Goal: Transaction & Acquisition: Purchase product/service

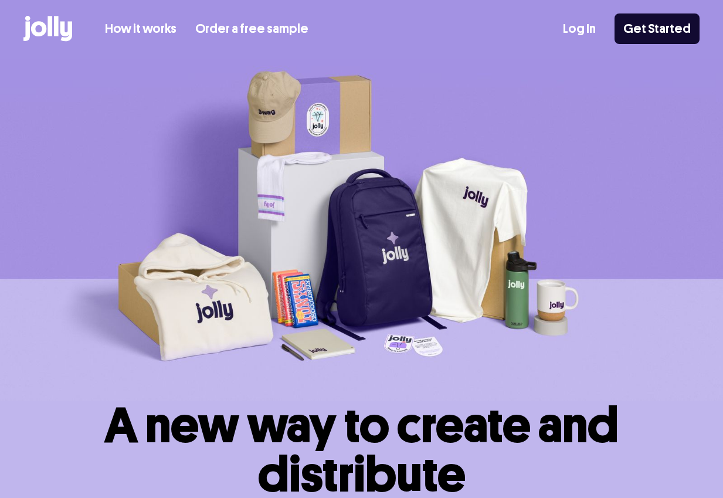
click at [580, 28] on link "Log In" at bounding box center [579, 28] width 33 height 19
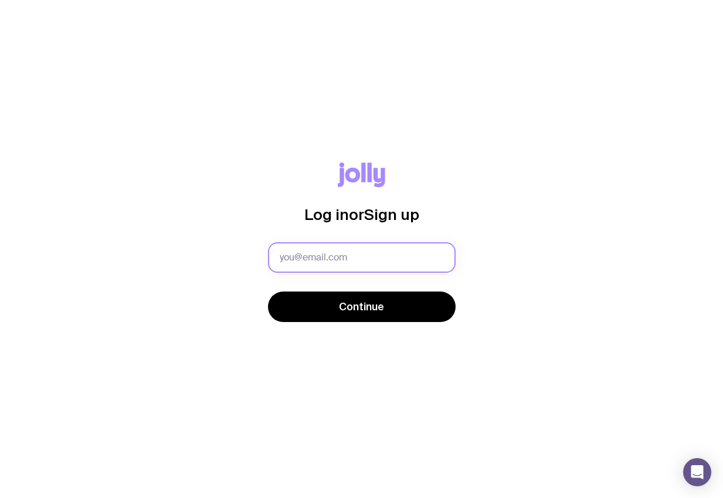
drag, startPoint x: 324, startPoint y: 251, endPoint x: 325, endPoint y: 257, distance: 5.9
click at [324, 251] on input "text" at bounding box center [362, 257] width 188 height 30
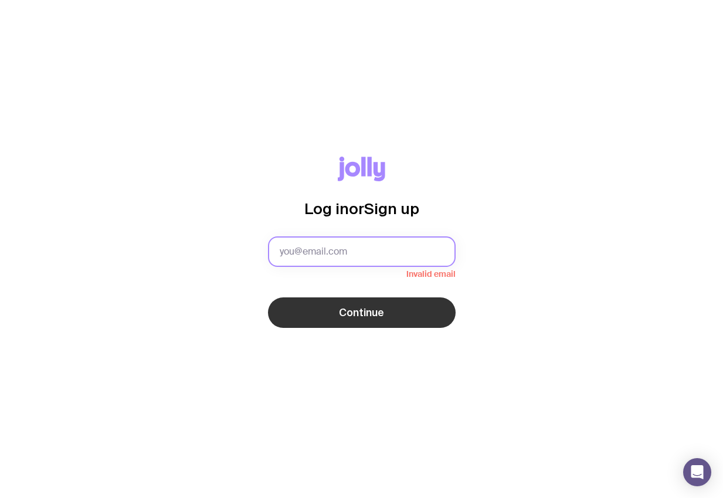
type input "sammy@visual1.com.au"
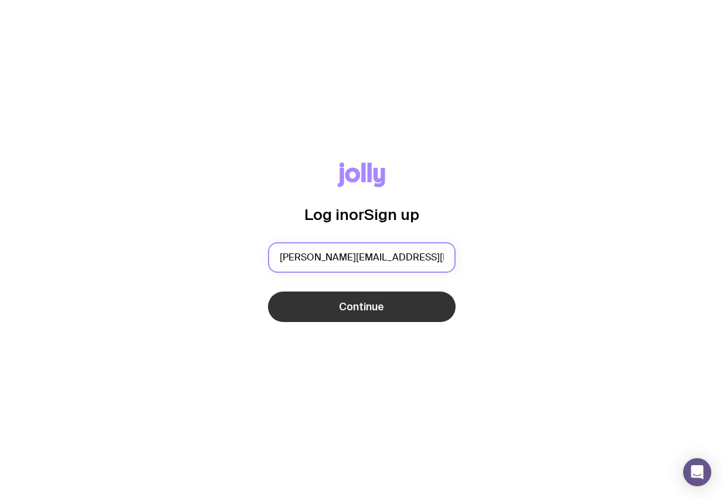
click at [268, 291] on button "Continue" at bounding box center [362, 306] width 188 height 30
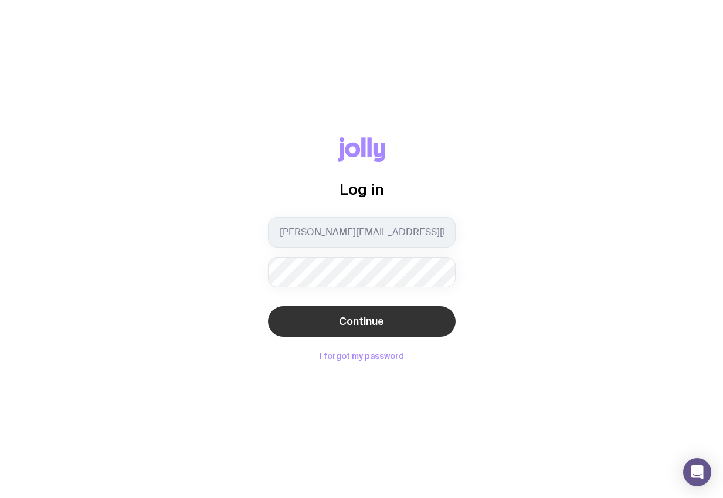
click at [354, 328] on button "Continue" at bounding box center [362, 321] width 188 height 30
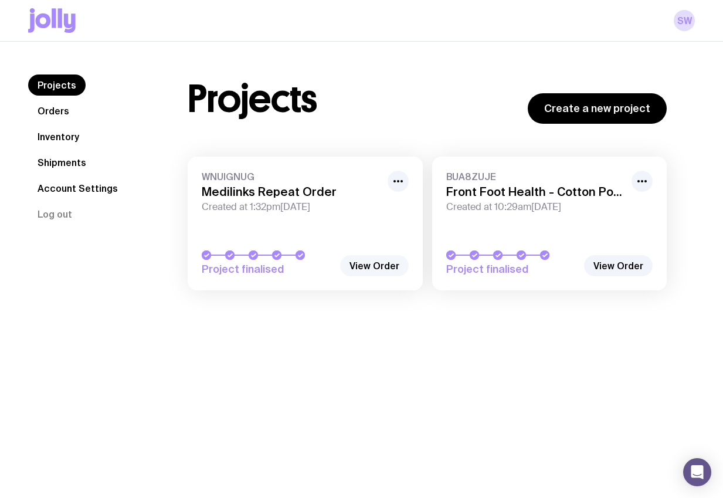
click at [374, 266] on link "View Order" at bounding box center [374, 265] width 69 height 21
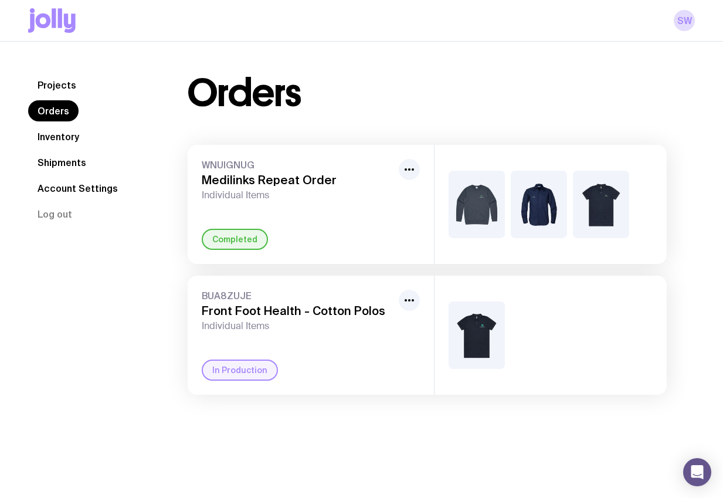
click at [54, 108] on link "Orders" at bounding box center [53, 110] width 50 height 21
click at [59, 87] on link "Projects" at bounding box center [56, 84] width 57 height 21
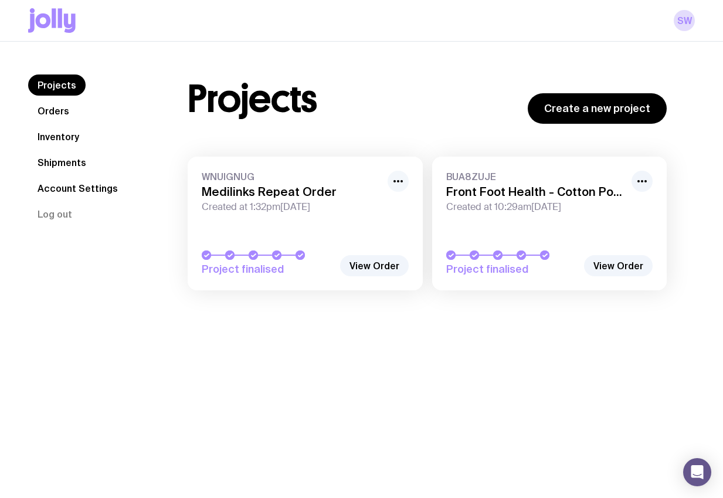
click at [397, 182] on icon "button" at bounding box center [398, 181] width 14 height 14
click at [234, 211] on span "Created at 1:32pm, Wed 11th Jun 2025" at bounding box center [291, 207] width 179 height 12
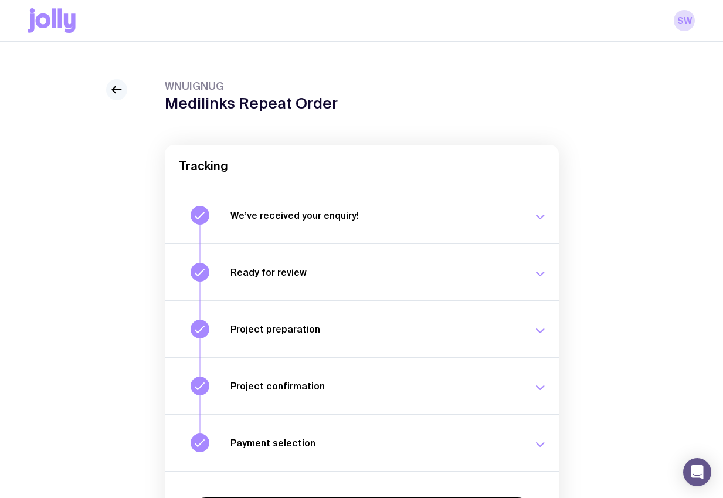
click at [120, 90] on icon at bounding box center [116, 90] width 9 height 0
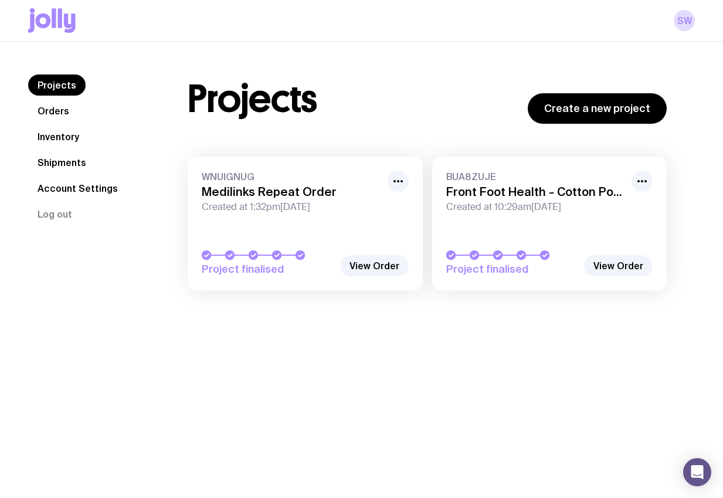
click at [51, 111] on link "Orders" at bounding box center [53, 110] width 50 height 21
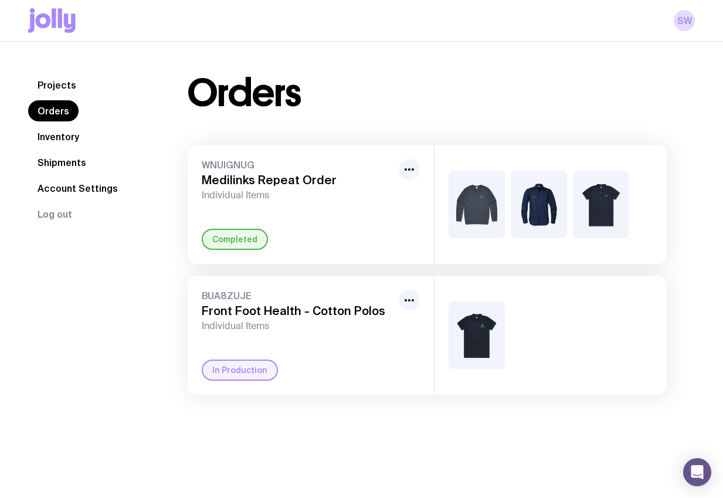
click at [53, 84] on link "Projects" at bounding box center [56, 84] width 57 height 21
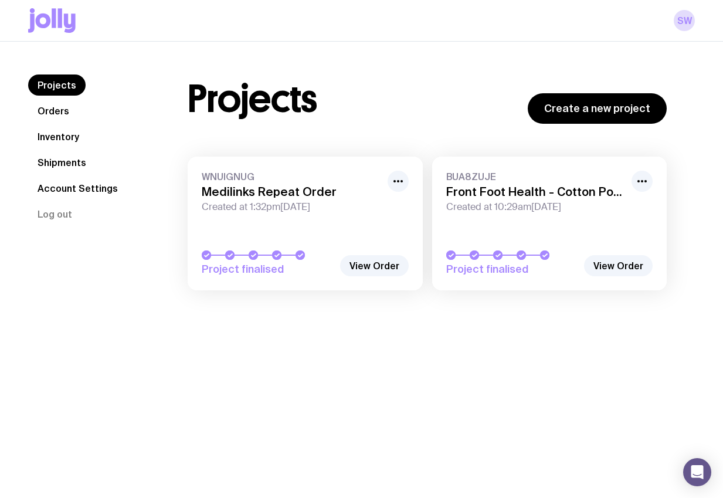
drag, startPoint x: 599, startPoint y: 105, endPoint x: 530, endPoint y: 180, distance: 102.4
click at [599, 105] on link "Create a new project" at bounding box center [596, 108] width 139 height 30
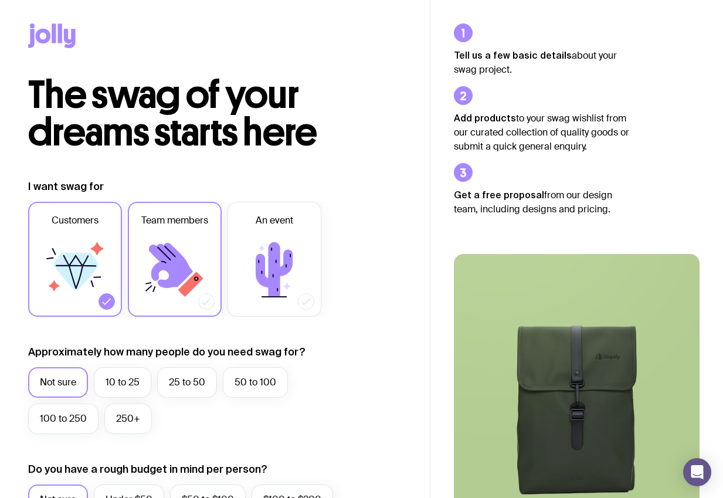
click at [164, 264] on icon at bounding box center [171, 265] width 44 height 45
click at [0, 0] on input "Team members" at bounding box center [0, 0] width 0 height 0
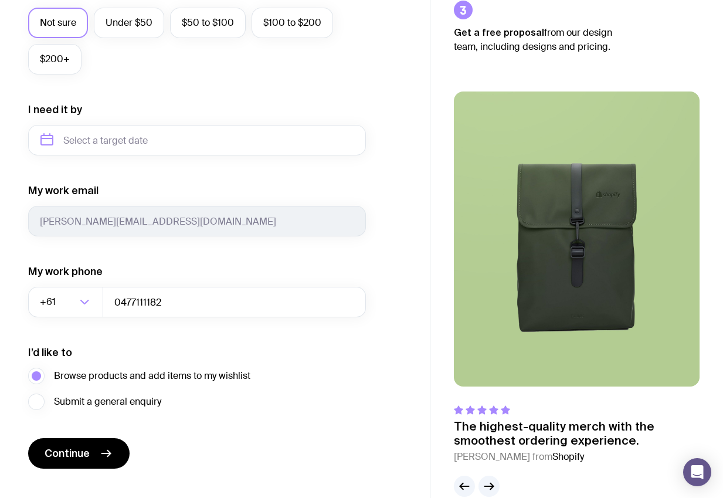
scroll to position [478, 0]
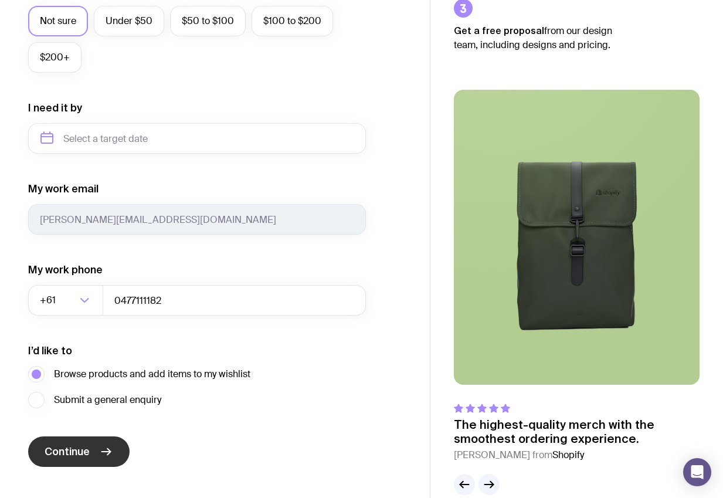
click at [64, 450] on span "Continue" at bounding box center [67, 451] width 45 height 14
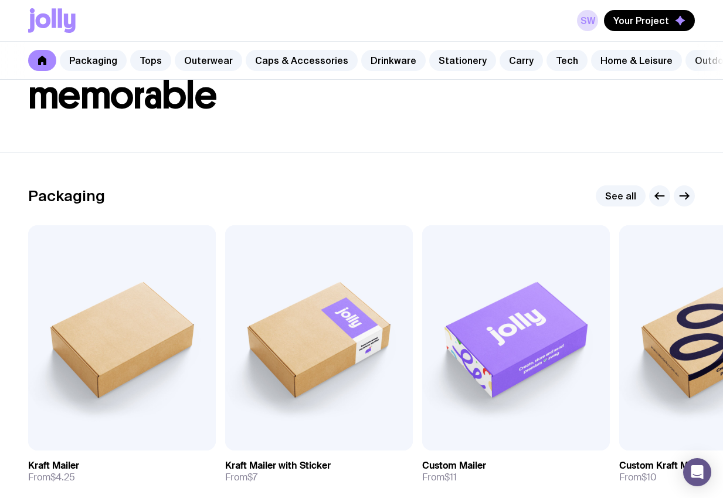
scroll to position [73, 0]
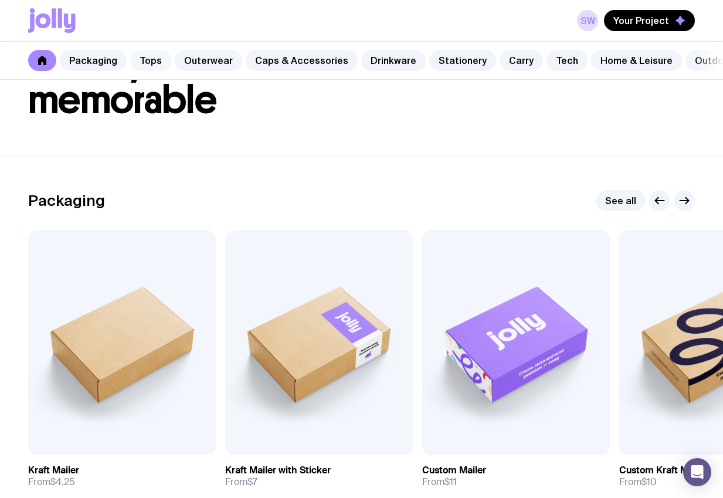
click at [140, 57] on link "Tops" at bounding box center [150, 60] width 41 height 21
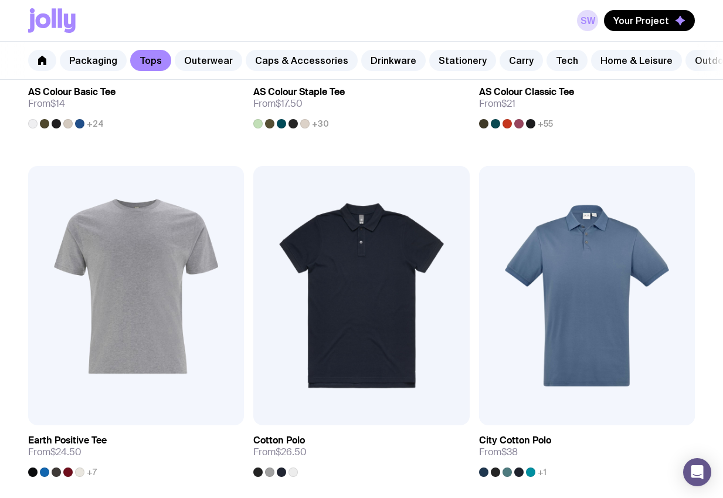
scroll to position [482, 0]
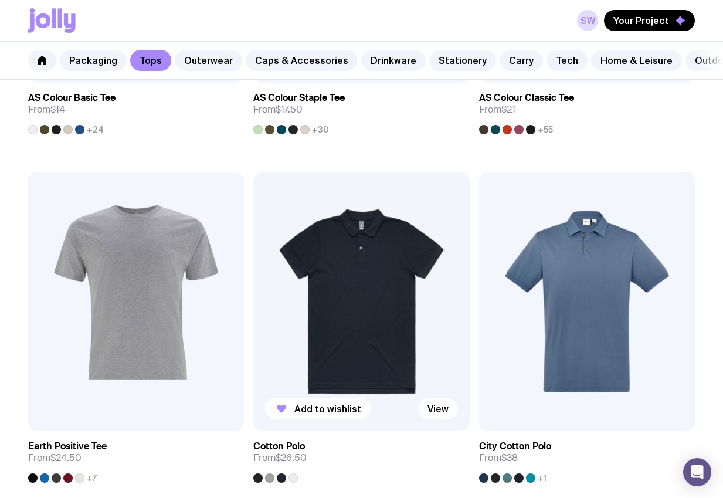
click at [355, 254] on img at bounding box center [361, 301] width 216 height 259
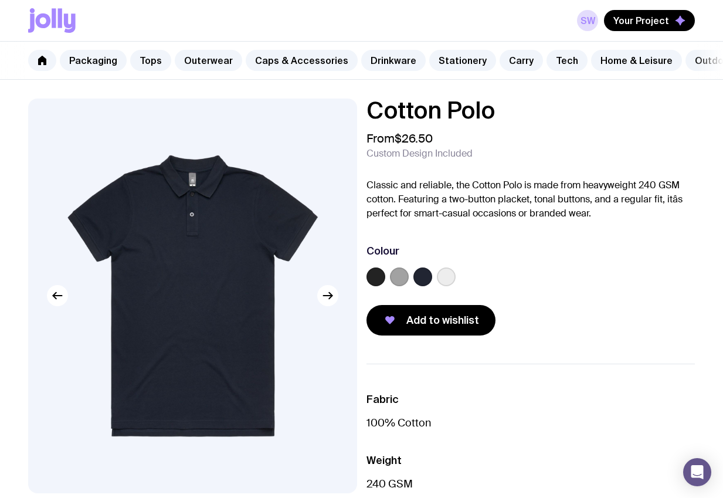
click at [424, 272] on label at bounding box center [422, 276] width 19 height 19
click at [0, 0] on input "radio" at bounding box center [0, 0] width 0 height 0
click at [431, 318] on span "Add to wishlist" at bounding box center [442, 320] width 73 height 14
click at [155, 62] on link "Tops" at bounding box center [150, 60] width 41 height 21
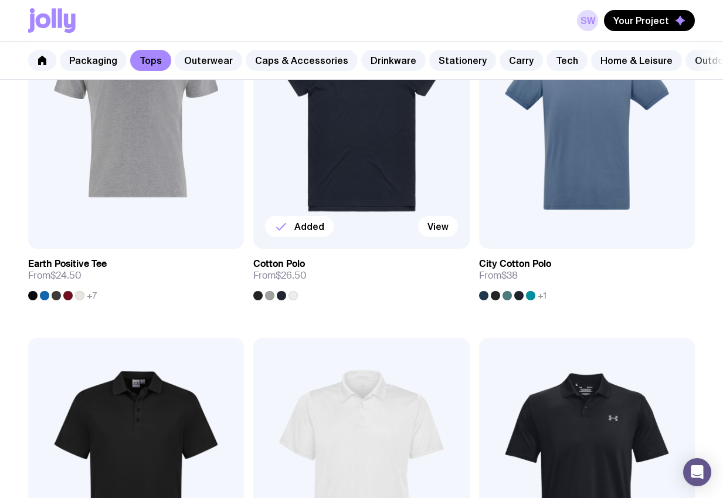
scroll to position [612, 0]
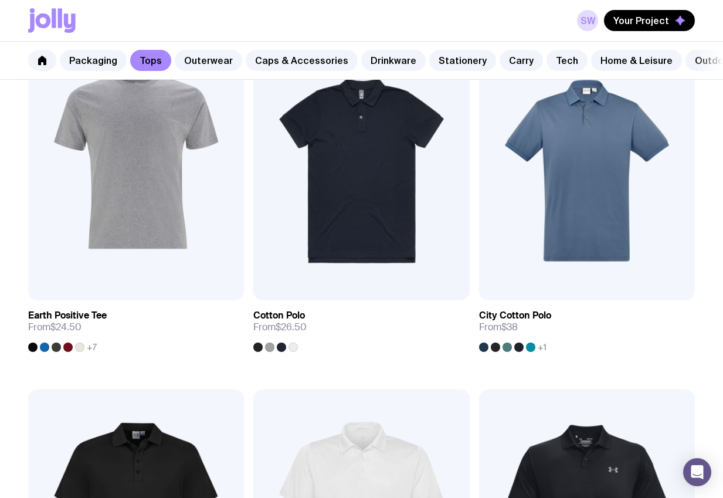
drag, startPoint x: 46, startPoint y: 62, endPoint x: 53, endPoint y: 67, distance: 9.6
click at [46, 62] on icon at bounding box center [42, 60] width 9 height 9
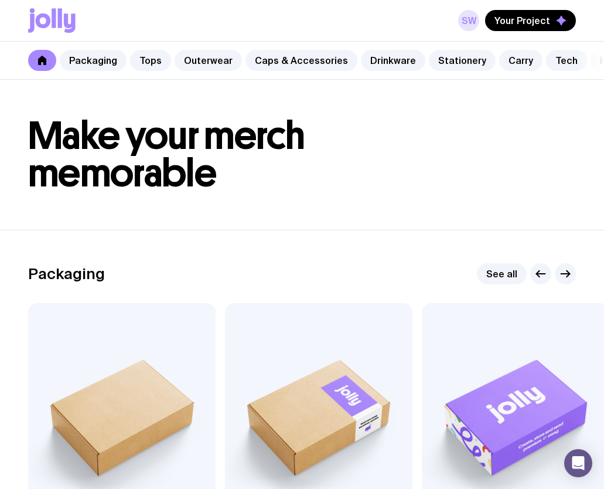
click at [470, 21] on link "SW" at bounding box center [468, 20] width 21 height 21
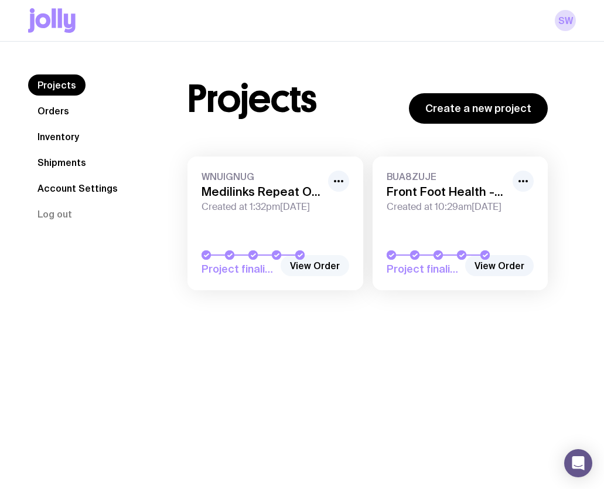
click at [319, 268] on link "View Order" at bounding box center [315, 265] width 69 height 21
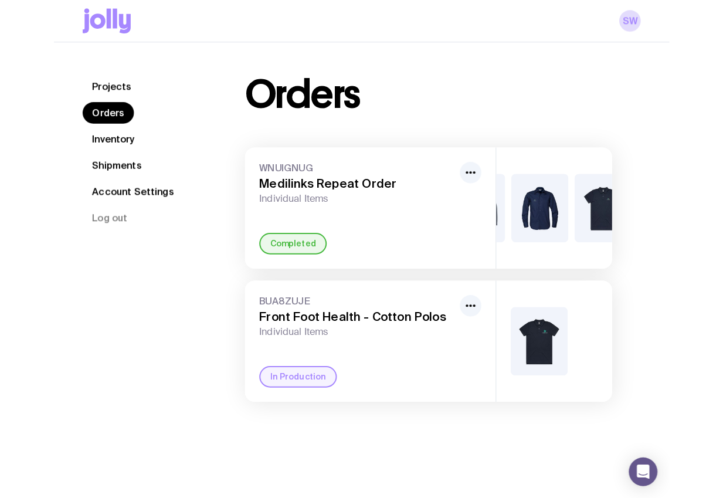
scroll to position [0, 61]
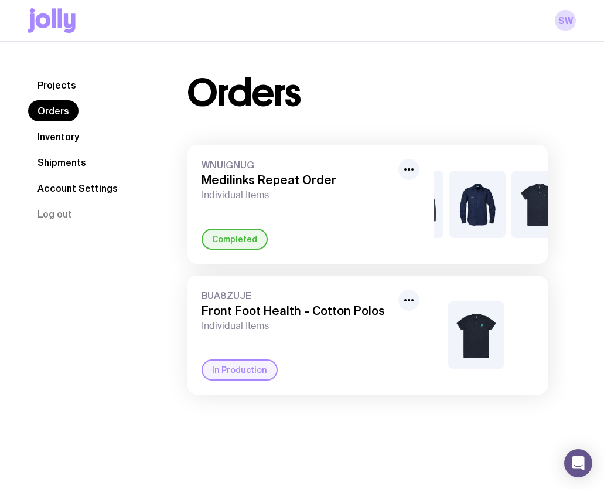
click at [465, 203] on img at bounding box center [477, 204] width 56 height 67
click at [478, 208] on img at bounding box center [477, 204] width 56 height 67
click at [413, 176] on icon "button" at bounding box center [409, 169] width 14 height 14
drag, startPoint x: 276, startPoint y: 213, endPoint x: 272, endPoint y: 204, distance: 10.0
click at [276, 213] on div "WNUIGNUG Medilinks Repeat Order Individual Items Rename Completed" at bounding box center [311, 204] width 246 height 119
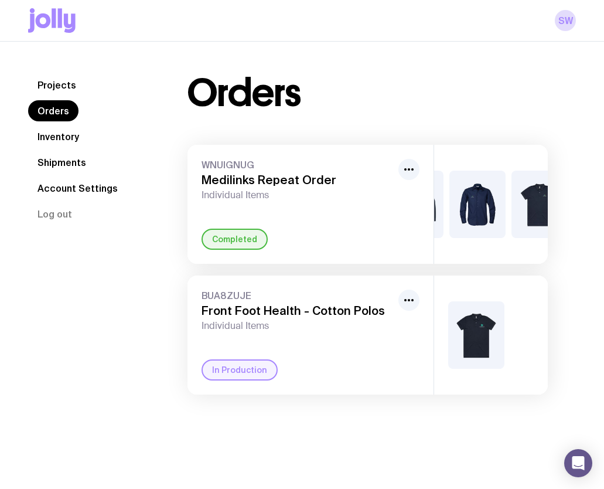
click at [257, 185] on h3 "Medilinks Repeat Order" at bounding box center [298, 180] width 192 height 14
click at [474, 210] on img at bounding box center [477, 204] width 56 height 67
click at [475, 206] on img at bounding box center [477, 204] width 56 height 67
click at [53, 139] on link "Inventory" at bounding box center [58, 136] width 60 height 21
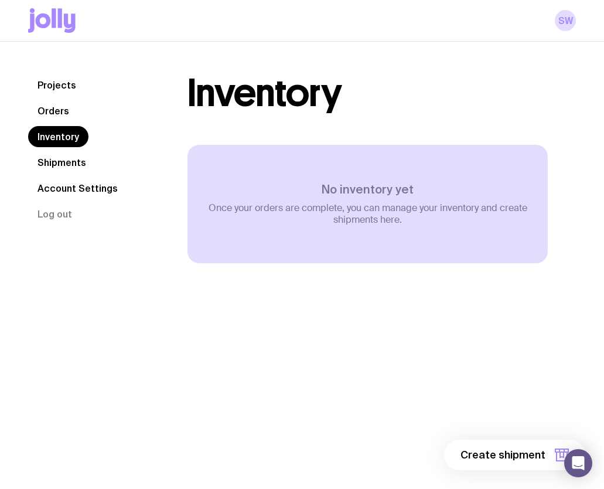
click at [55, 110] on link "Orders" at bounding box center [53, 110] width 50 height 21
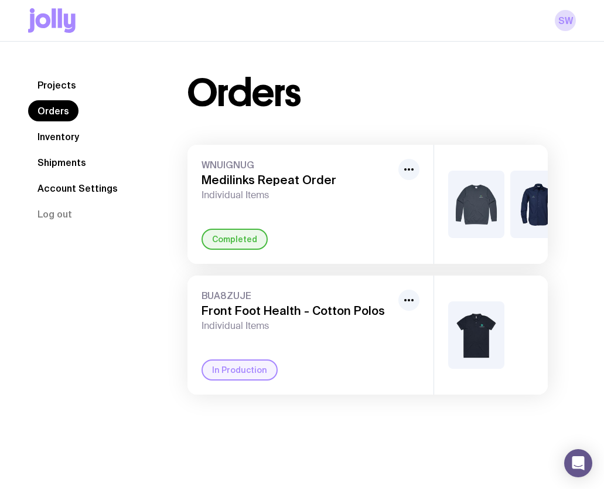
click at [423, 200] on div "WNUIGNUG Medilinks Repeat Order Individual Items Completed" at bounding box center [311, 204] width 246 height 119
drag, startPoint x: 272, startPoint y: 195, endPoint x: 265, endPoint y: 182, distance: 13.9
click at [272, 195] on span "Individual Items" at bounding box center [298, 195] width 192 height 12
click at [265, 182] on h3 "Medilinks Repeat Order" at bounding box center [298, 180] width 192 height 14
drag, startPoint x: 219, startPoint y: 167, endPoint x: 220, endPoint y: 173, distance: 6.0
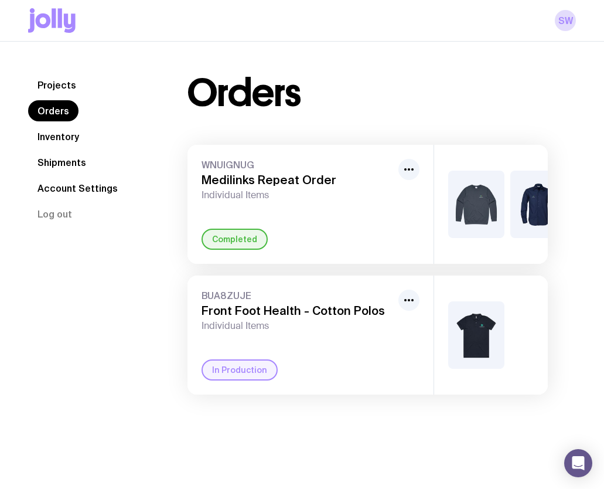
click at [219, 167] on span "WNUIGNUG" at bounding box center [298, 165] width 192 height 12
click at [223, 186] on h3 "Medilinks Repeat Order" at bounding box center [298, 180] width 192 height 14
click at [409, 171] on icon "button" at bounding box center [409, 169] width 14 height 14
drag, startPoint x: 411, startPoint y: 158, endPoint x: 391, endPoint y: 112, distance: 50.6
click at [411, 159] on div "Rename" at bounding box center [408, 169] width 21 height 21
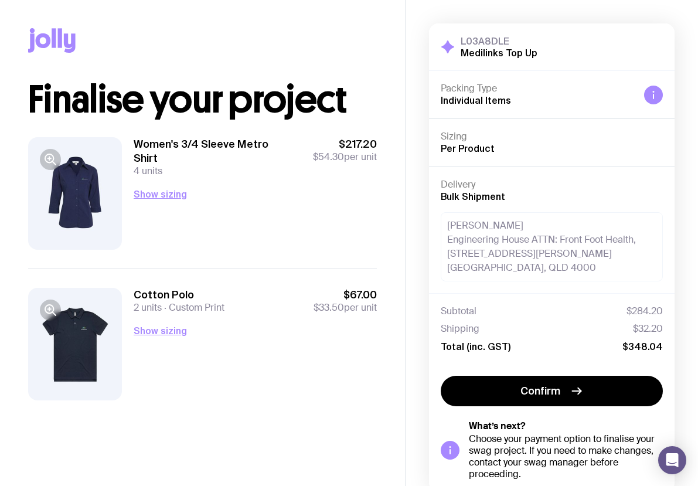
scroll to position [4, 0]
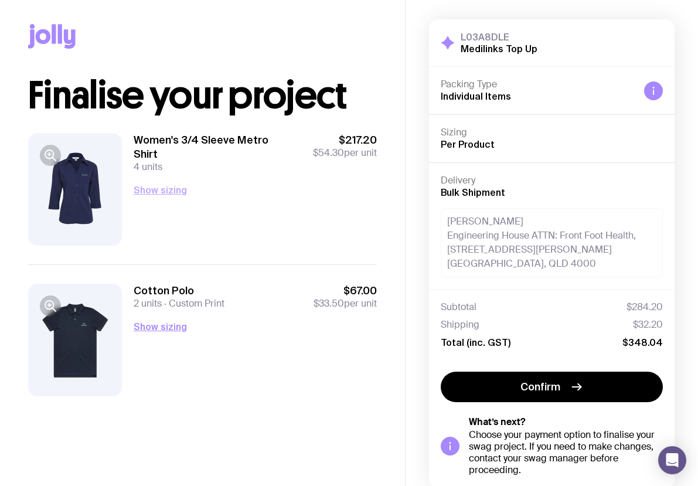
click at [161, 183] on button "Show sizing" at bounding box center [160, 190] width 53 height 14
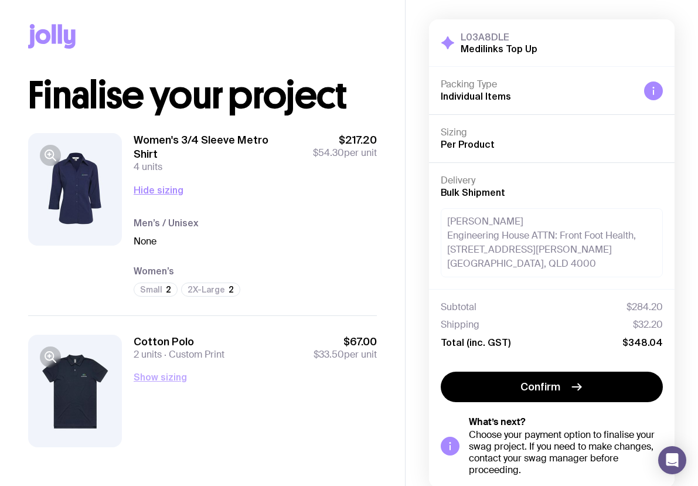
click at [166, 370] on button "Show sizing" at bounding box center [160, 377] width 53 height 14
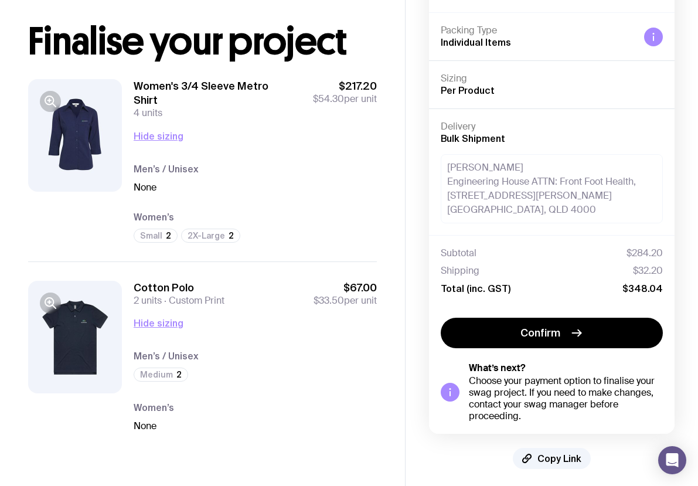
scroll to position [56, 0]
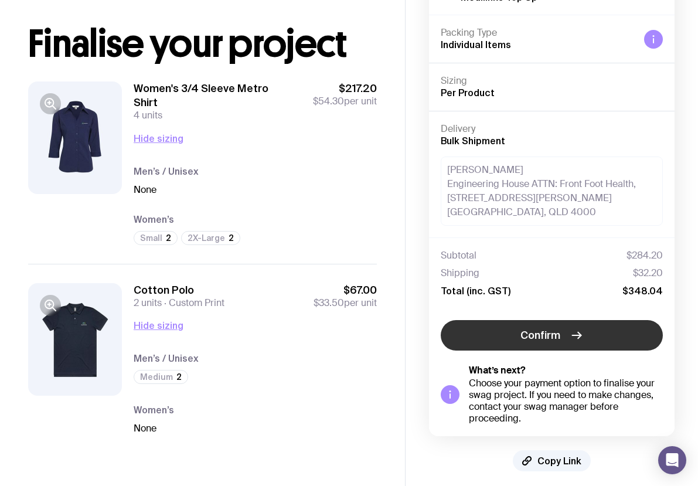
click at [516, 334] on button "Confirm" at bounding box center [552, 335] width 222 height 30
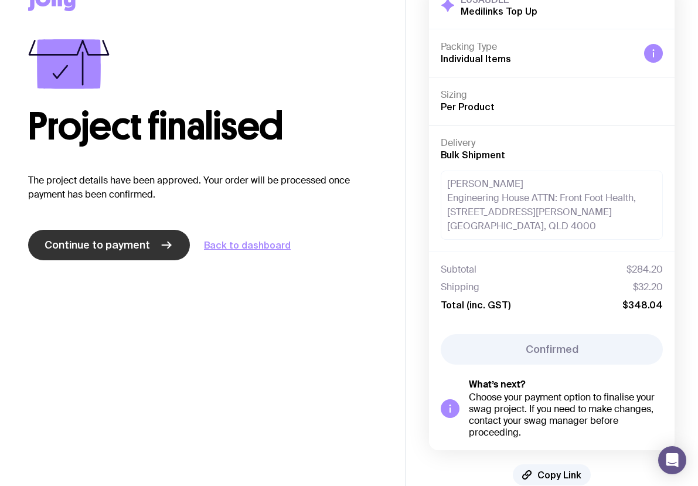
scroll to position [40, 0]
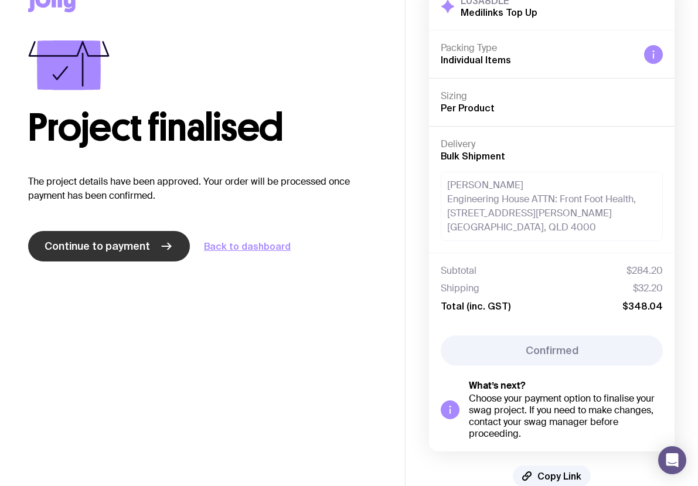
click at [133, 240] on span "Continue to payment" at bounding box center [97, 246] width 105 height 14
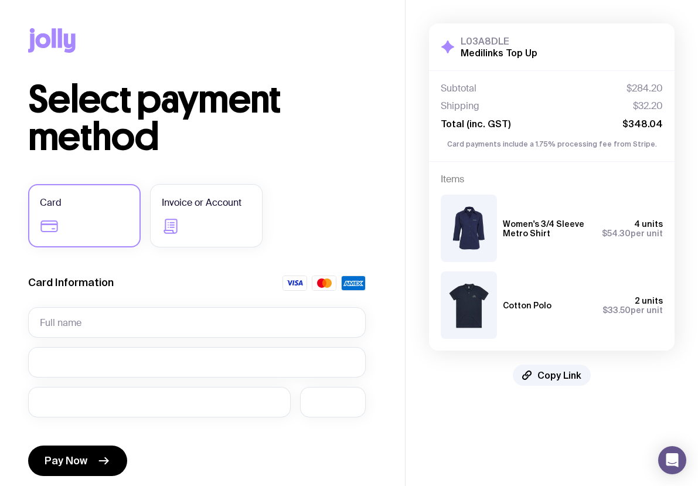
click at [83, 222] on label "Card" at bounding box center [84, 215] width 113 height 63
click at [0, 0] on input "Card" at bounding box center [0, 0] width 0 height 0
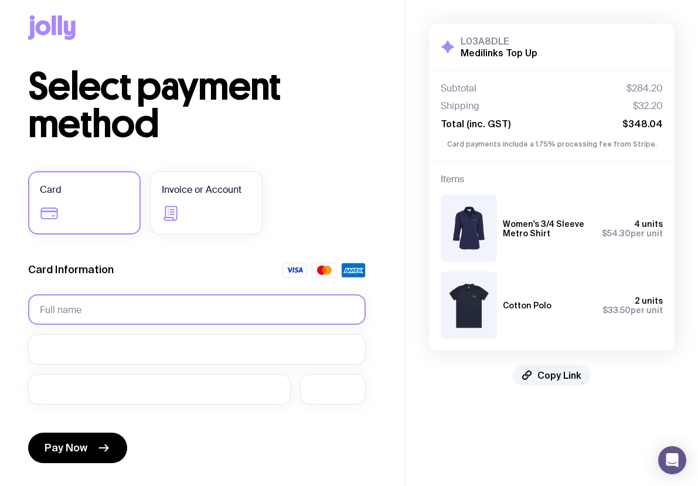
click at [93, 305] on input "text" at bounding box center [197, 309] width 338 height 30
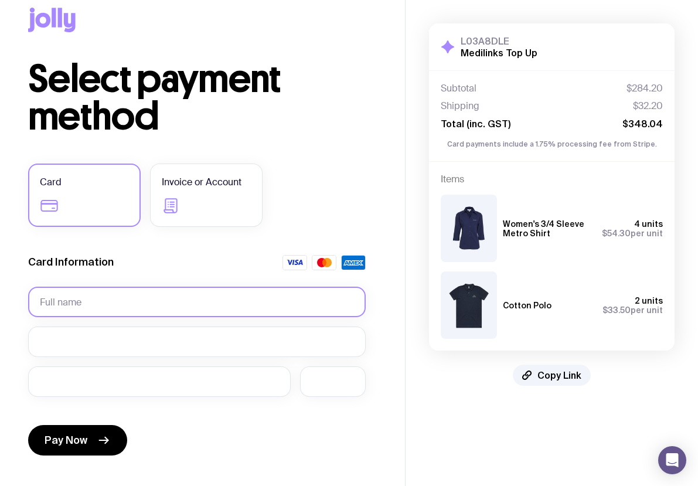
scroll to position [18, 0]
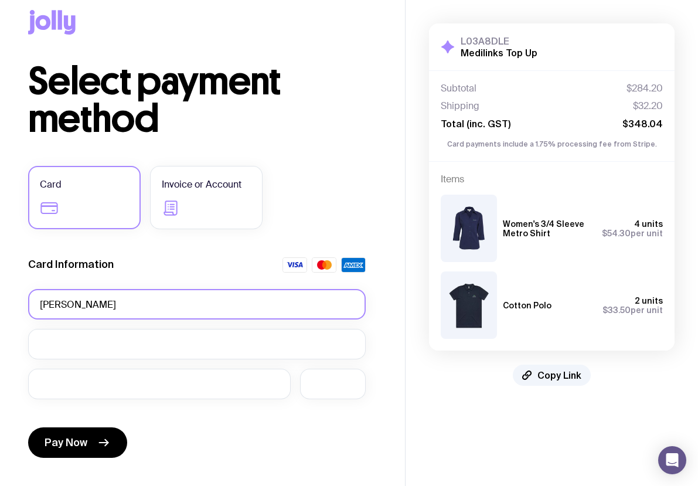
type input "[PERSON_NAME]"
click at [69, 306] on input "[PERSON_NAME]" at bounding box center [197, 304] width 338 height 30
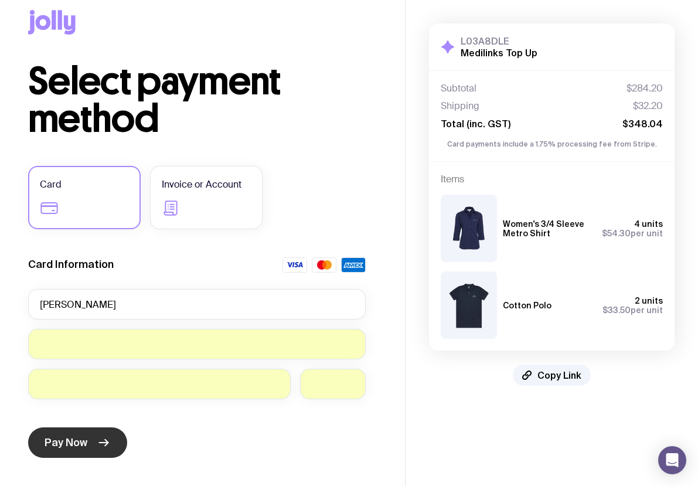
click at [66, 441] on span "Pay Now" at bounding box center [66, 442] width 43 height 14
